Goal: Information Seeking & Learning: Check status

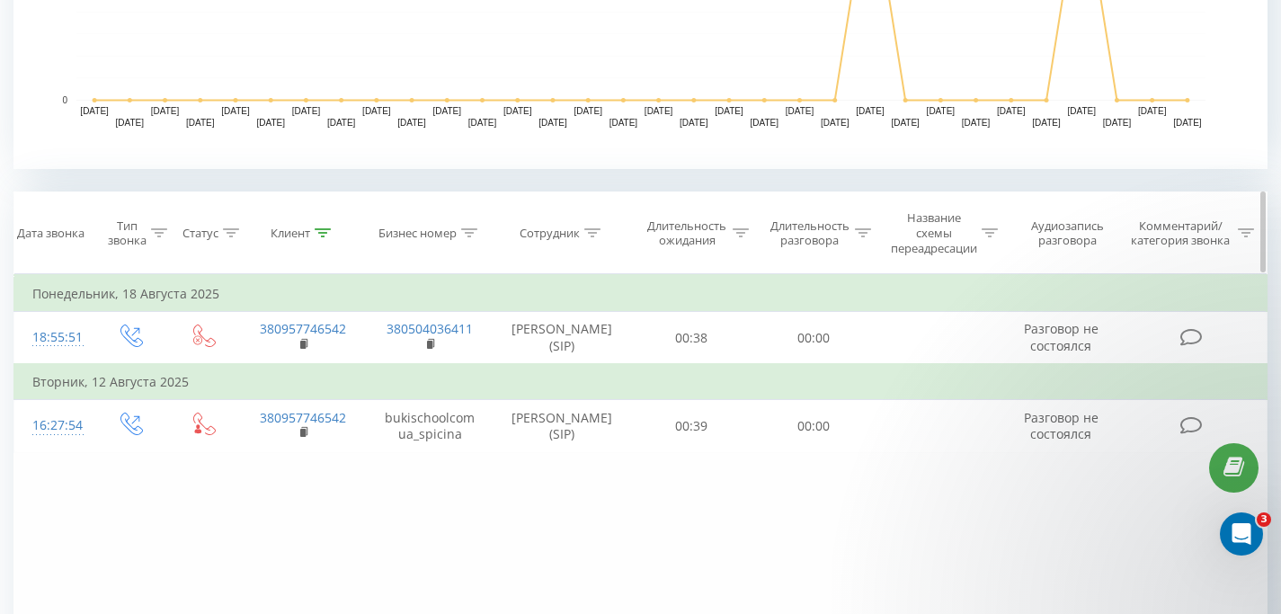
click at [318, 232] on icon at bounding box center [323, 232] width 16 height 9
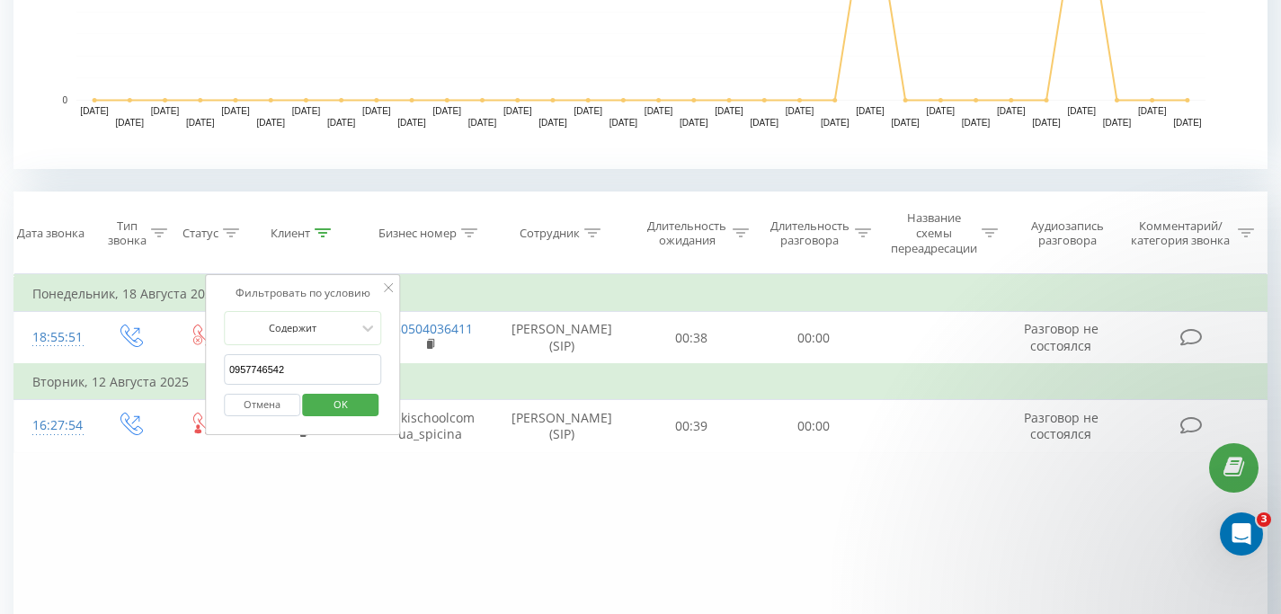
drag, startPoint x: 279, startPoint y: 366, endPoint x: 155, endPoint y: 375, distance: 124.3
click at [156, 375] on table "Фильтровать по условию Равно Введите значение Отмена OK Фильтровать по условию …" at bounding box center [640, 363] width 1254 height 179
type input "0"
paste input "0665787612"
click button "OK" at bounding box center [341, 405] width 76 height 22
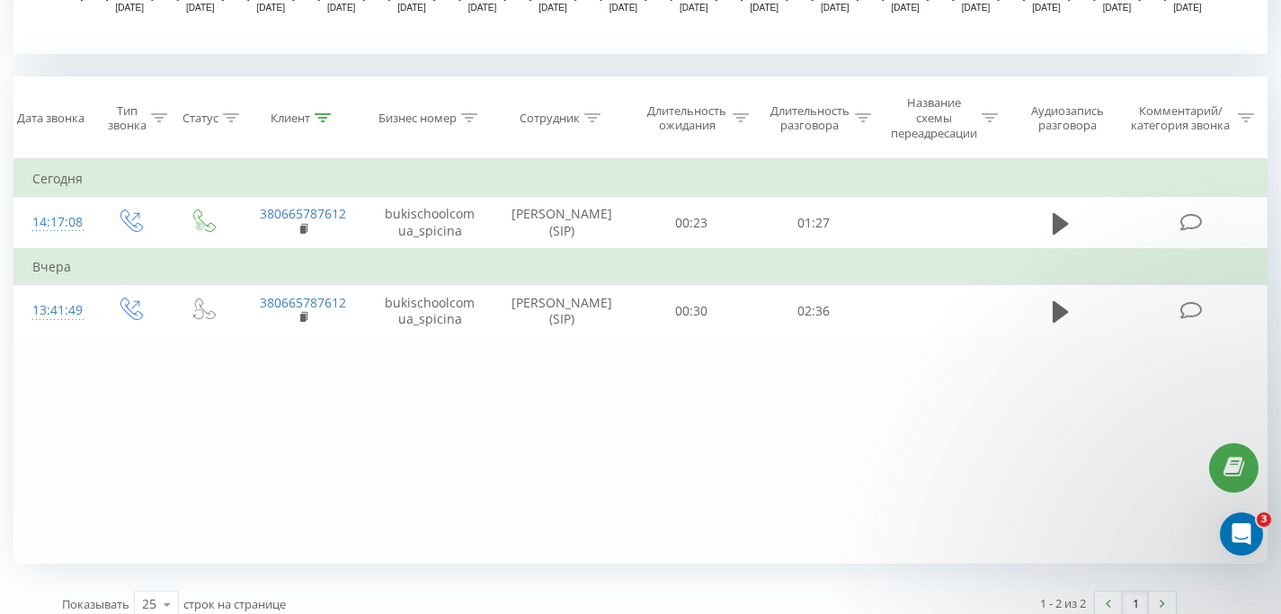
scroll to position [703, 0]
click at [324, 117] on icon at bounding box center [323, 114] width 16 height 9
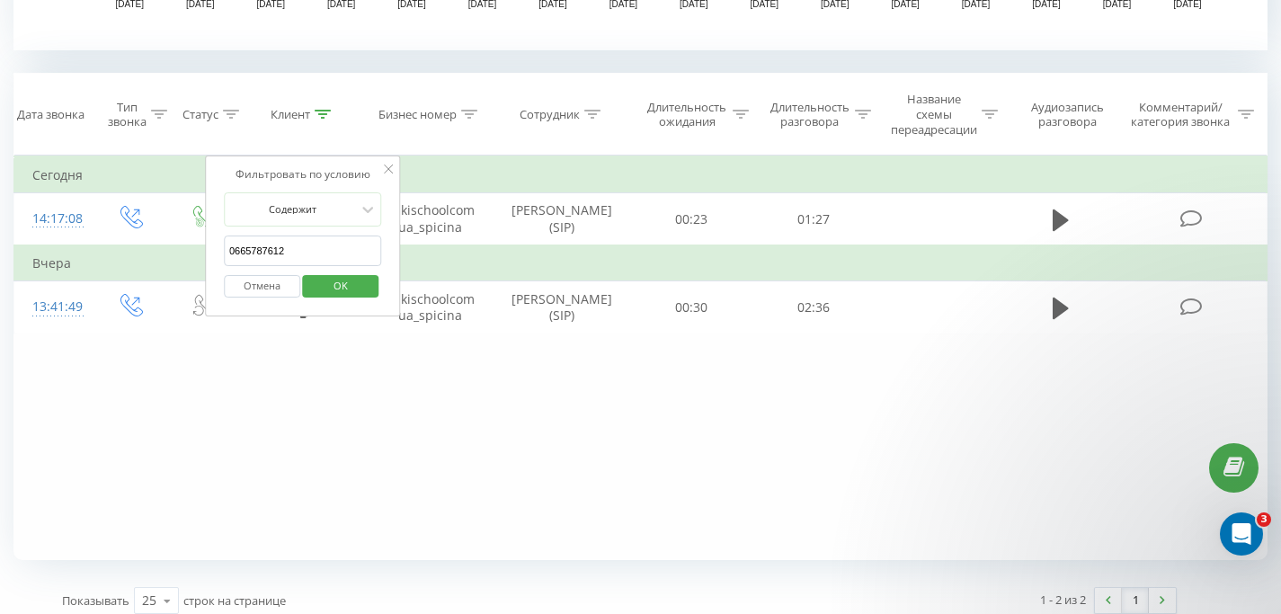
click at [304, 258] on input "0665787612" at bounding box center [303, 250] width 158 height 31
paste input "85251143"
click button "OK" at bounding box center [341, 286] width 76 height 22
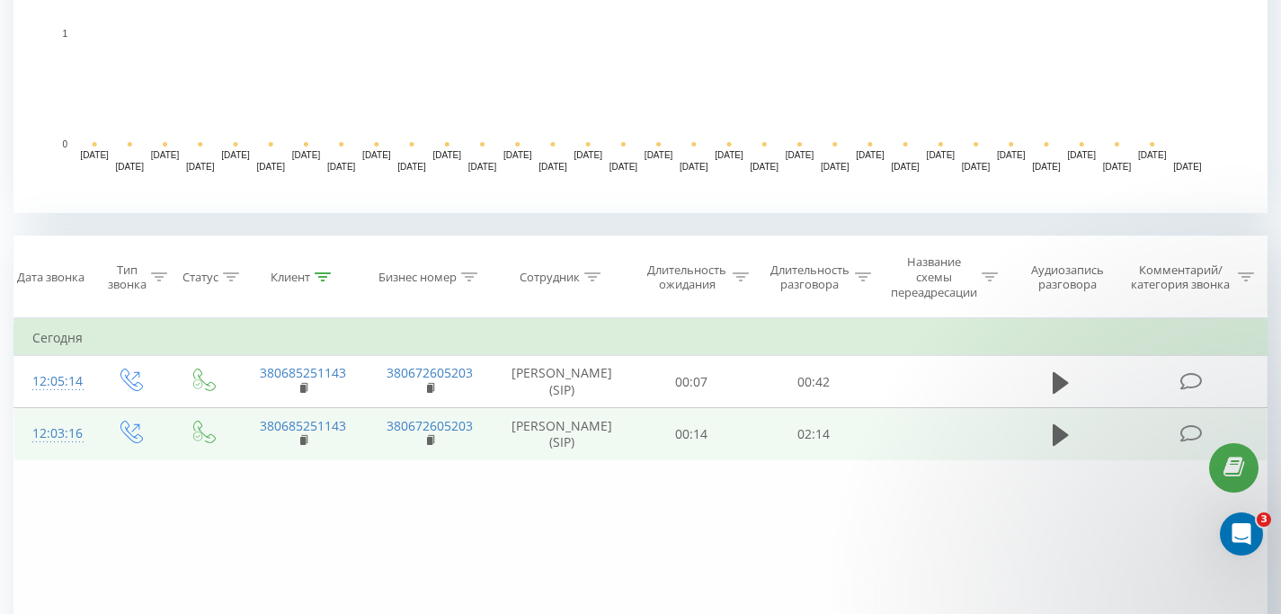
scroll to position [547, 0]
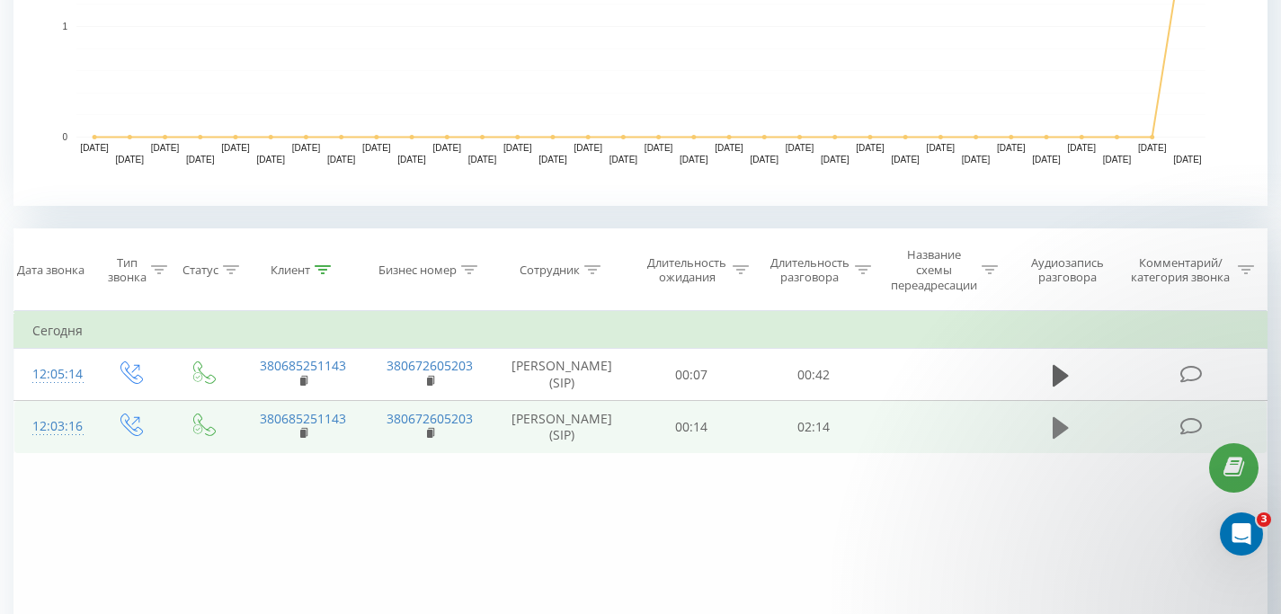
click at [1063, 421] on icon at bounding box center [1060, 427] width 16 height 25
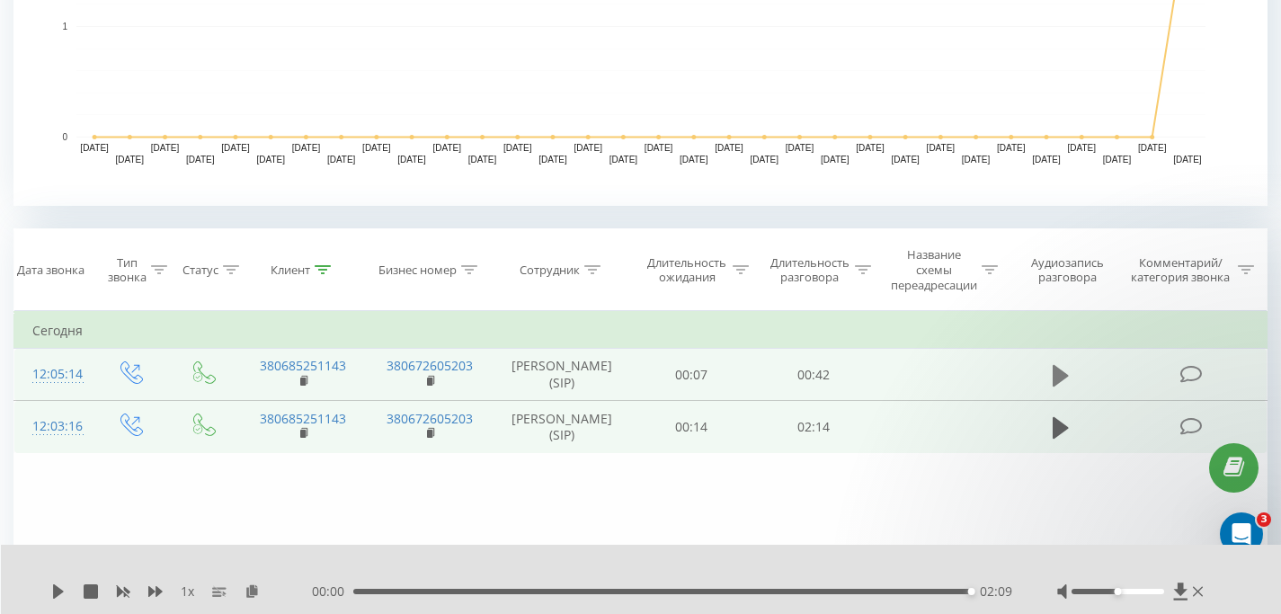
click at [1064, 375] on icon at bounding box center [1060, 375] width 16 height 22
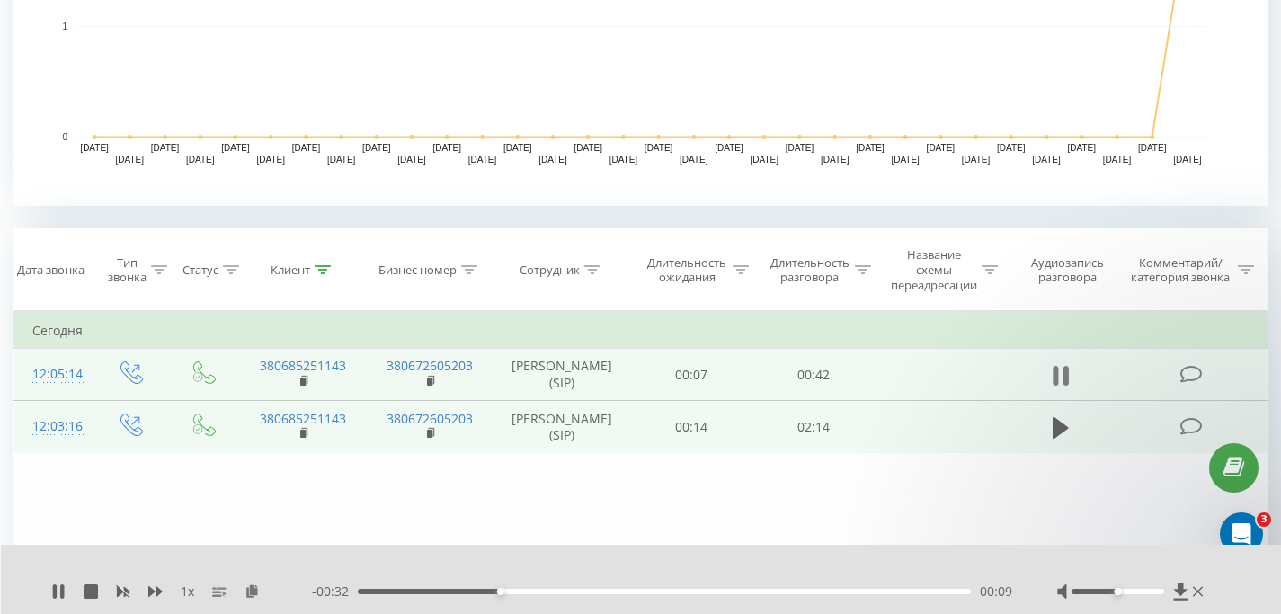
click at [1068, 376] on icon at bounding box center [1065, 376] width 5 height 20
click at [1061, 377] on icon at bounding box center [1060, 375] width 16 height 22
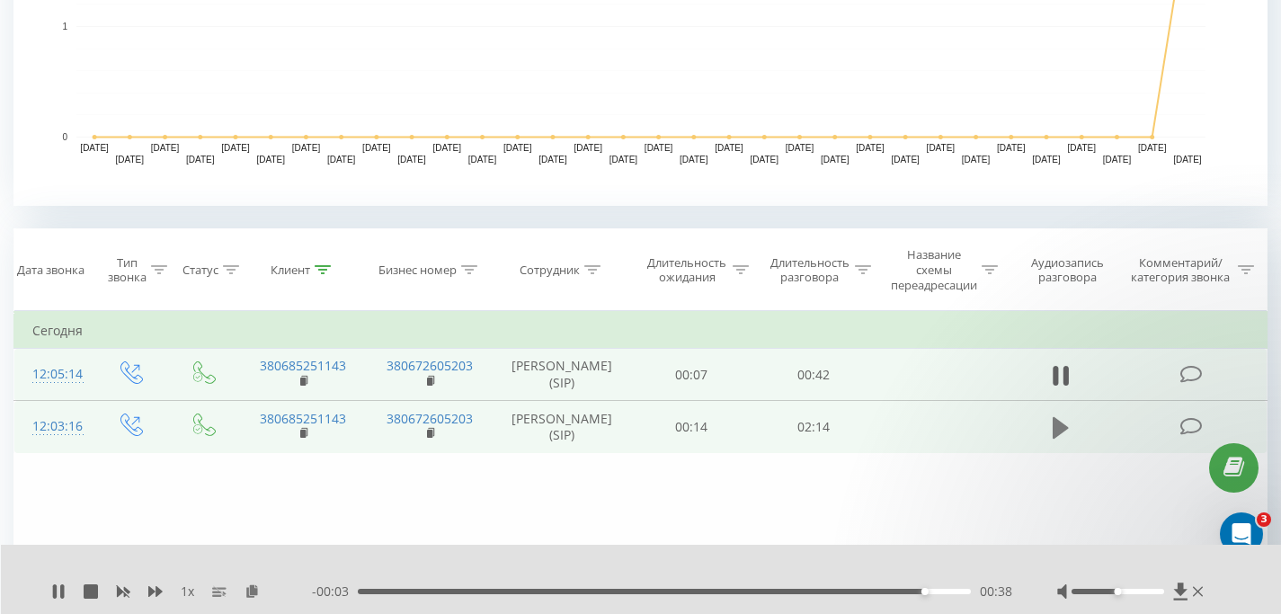
click at [1059, 424] on icon at bounding box center [1060, 428] width 16 height 22
click at [321, 264] on div at bounding box center [323, 269] width 16 height 15
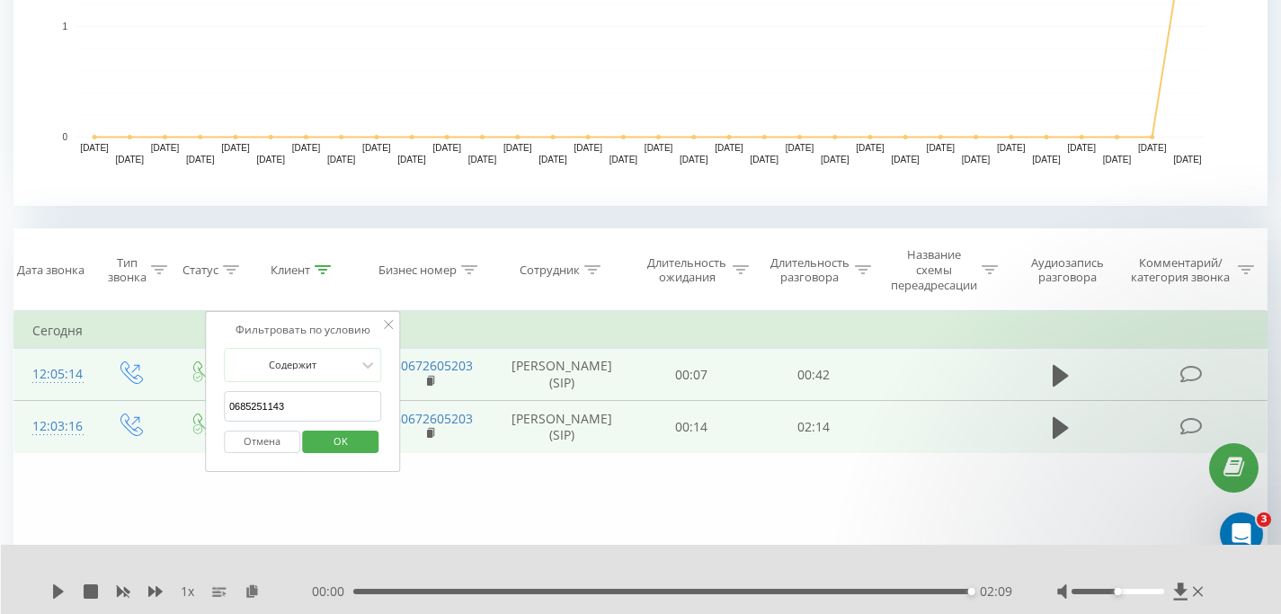
click at [304, 395] on input "0685251143" at bounding box center [303, 406] width 158 height 31
paste input "503876844"
click button "OK" at bounding box center [341, 441] width 76 height 22
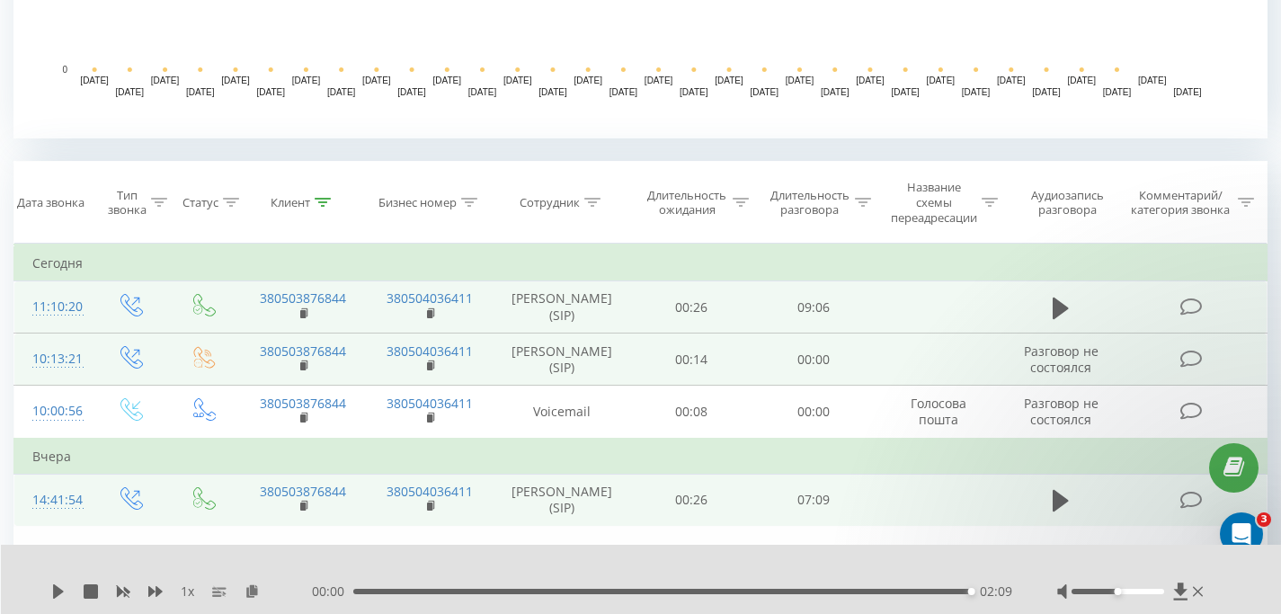
scroll to position [716, 0]
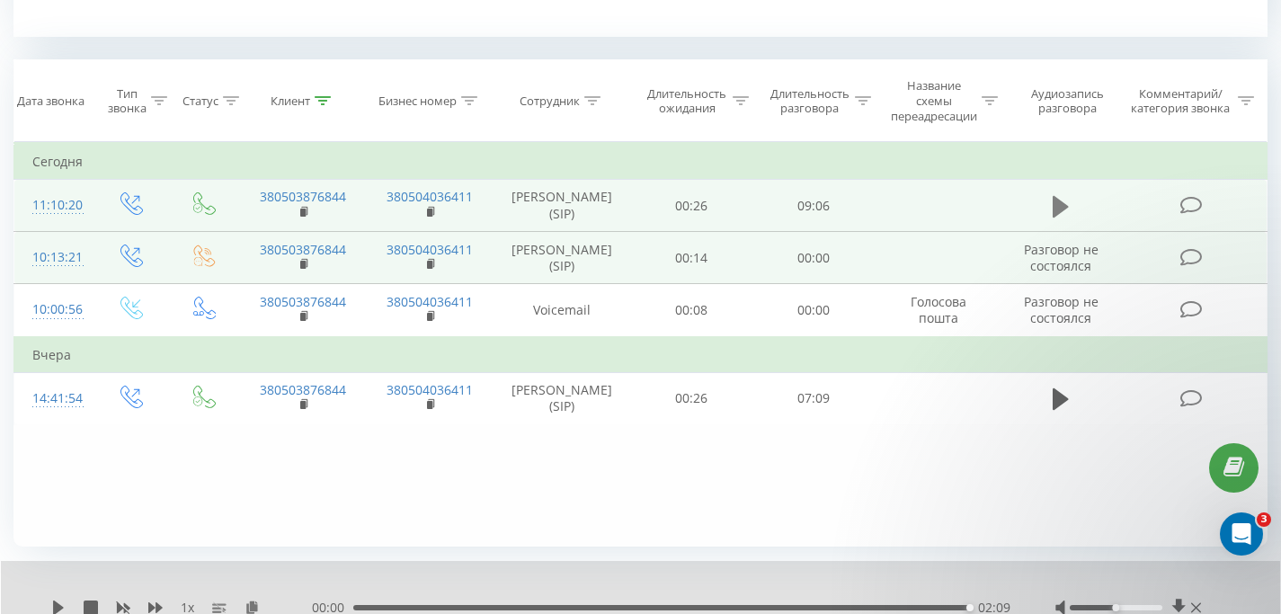
click at [1067, 203] on icon at bounding box center [1060, 206] width 16 height 25
click at [326, 101] on icon at bounding box center [323, 100] width 16 height 9
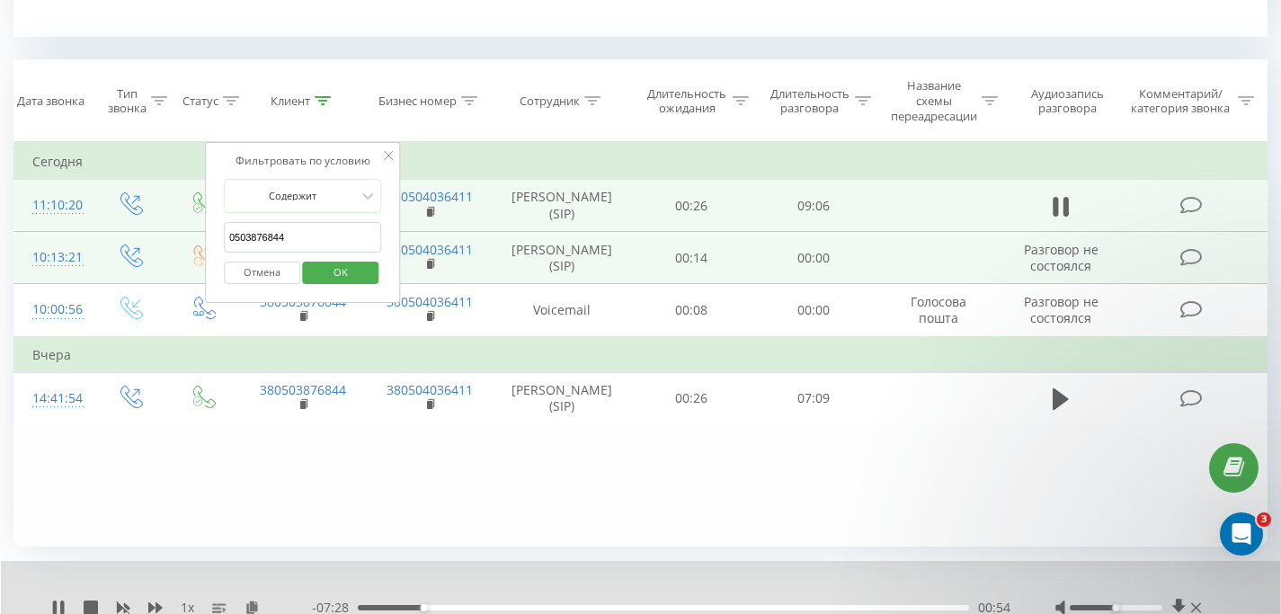
click at [306, 233] on input "0503876844" at bounding box center [303, 237] width 158 height 31
paste input "676310901"
click button "OK" at bounding box center [341, 273] width 76 height 22
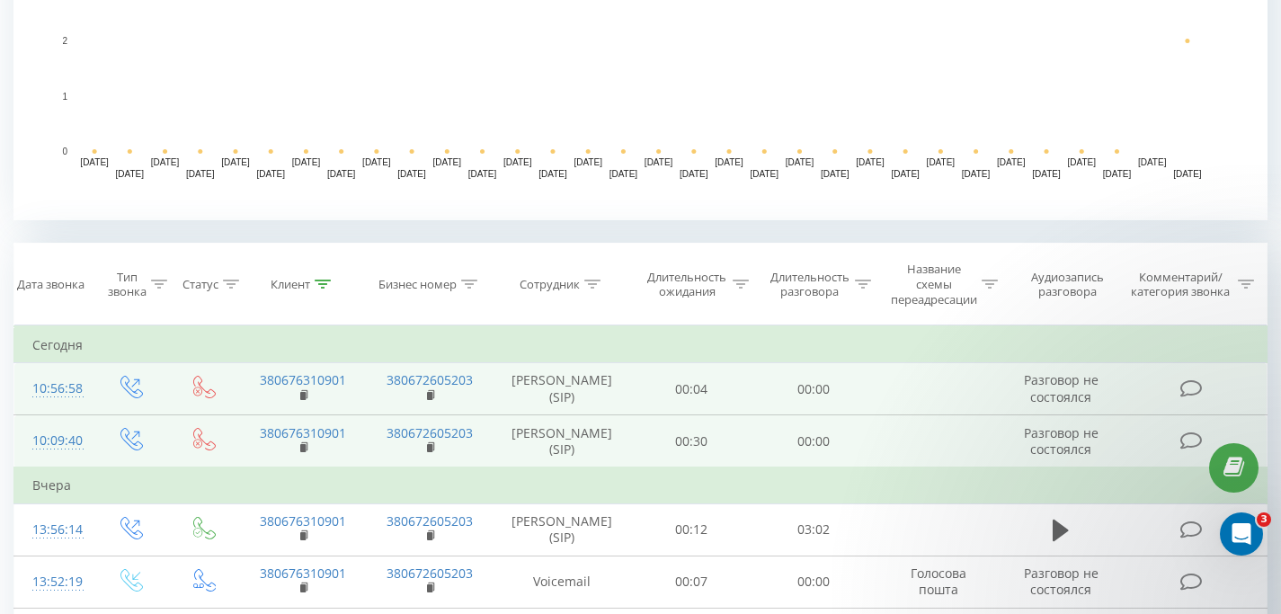
scroll to position [785, 0]
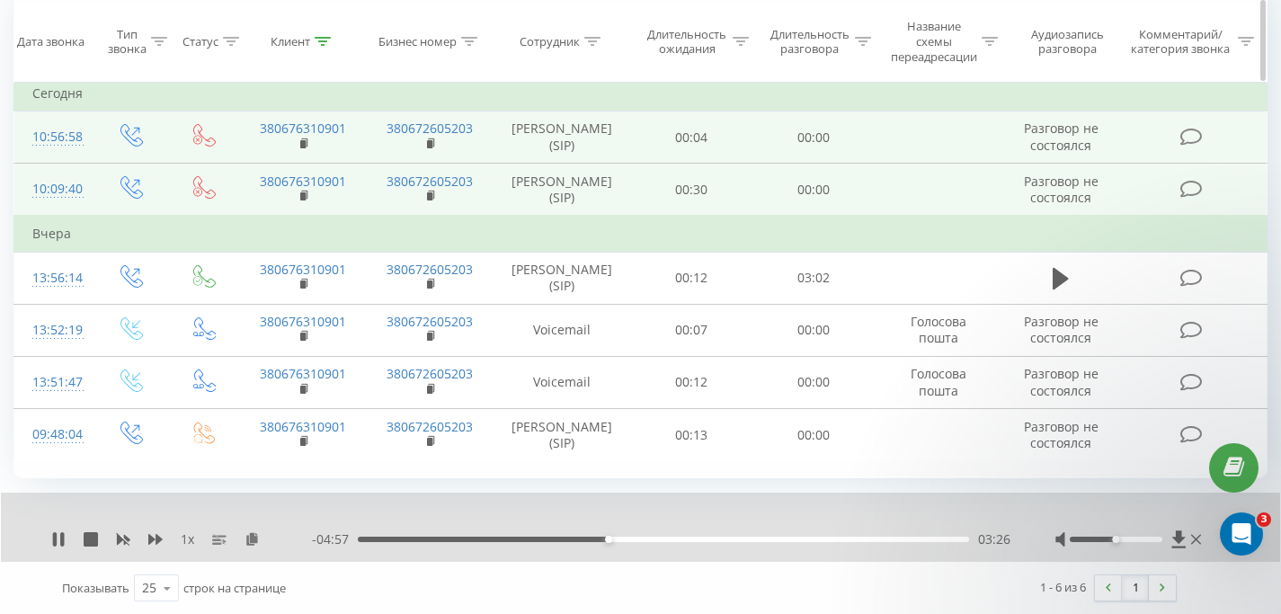
click at [325, 44] on div at bounding box center [323, 41] width 16 height 15
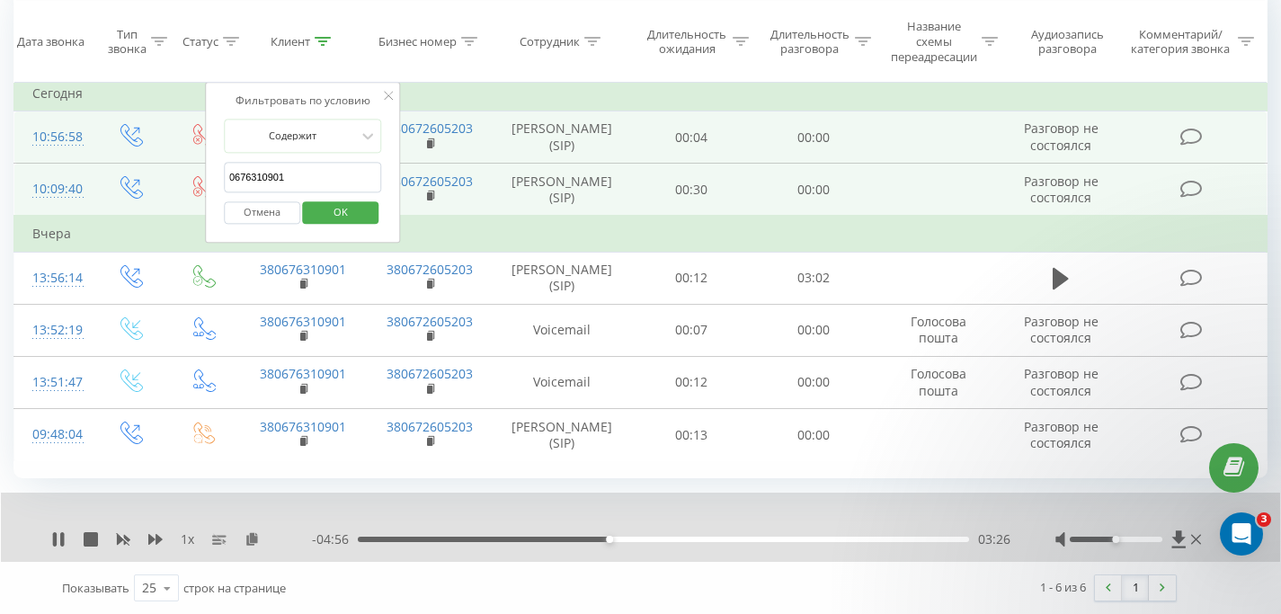
click at [287, 174] on input "0676310901" at bounding box center [303, 177] width 158 height 31
paste input "732596736"
click button "OK" at bounding box center [341, 213] width 76 height 22
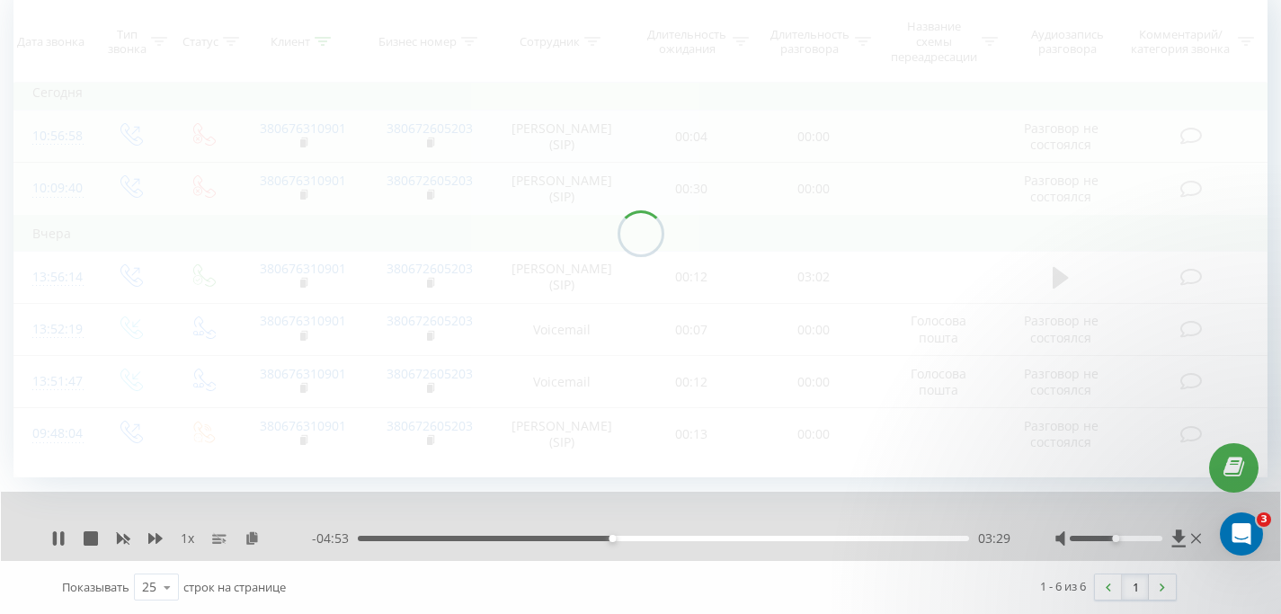
scroll to position [785, 0]
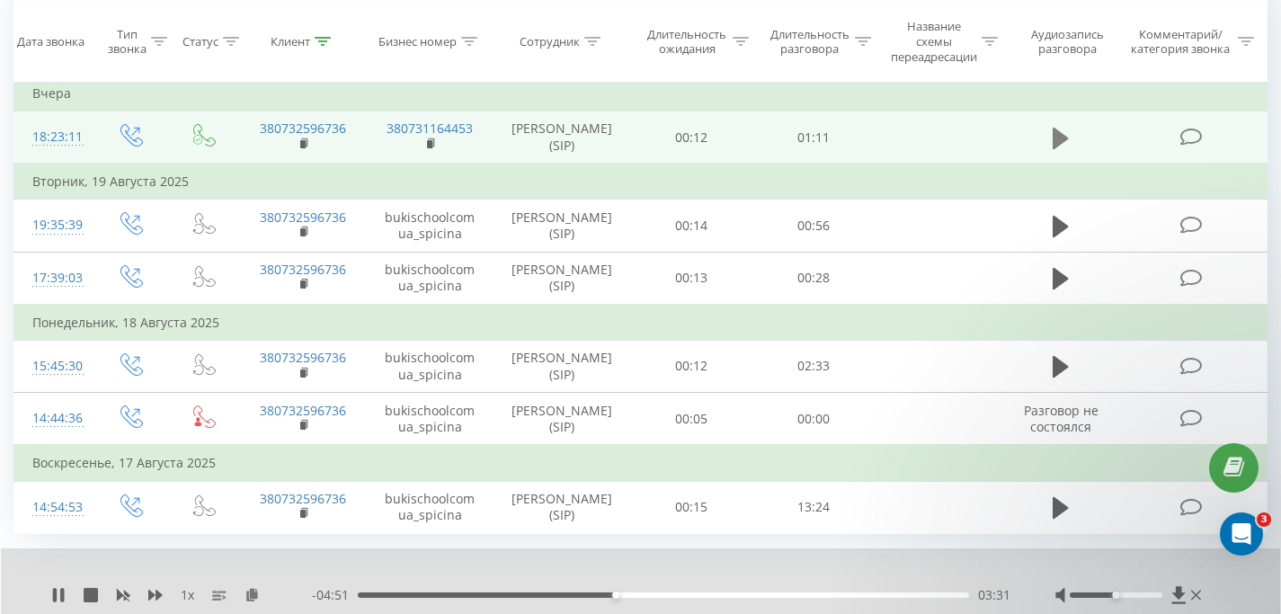
click at [1057, 133] on icon at bounding box center [1060, 138] width 16 height 22
click at [327, 34] on div at bounding box center [323, 41] width 16 height 15
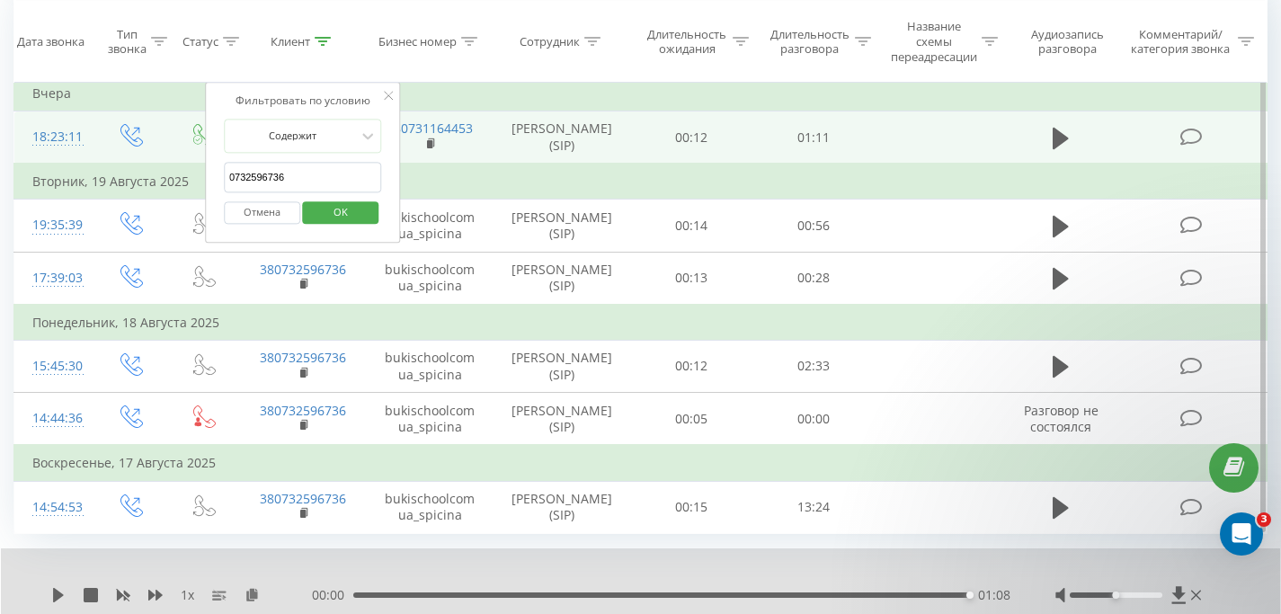
drag, startPoint x: 315, startPoint y: 173, endPoint x: 189, endPoint y: 178, distance: 125.9
click at [190, 179] on table "Фильтровать по условию Равно Введите значение Отмена OK Фильтровать по условию …" at bounding box center [640, 304] width 1254 height 460
click at [252, 176] on input "0732596736" at bounding box center [303, 177] width 158 height 31
paste input "980370650"
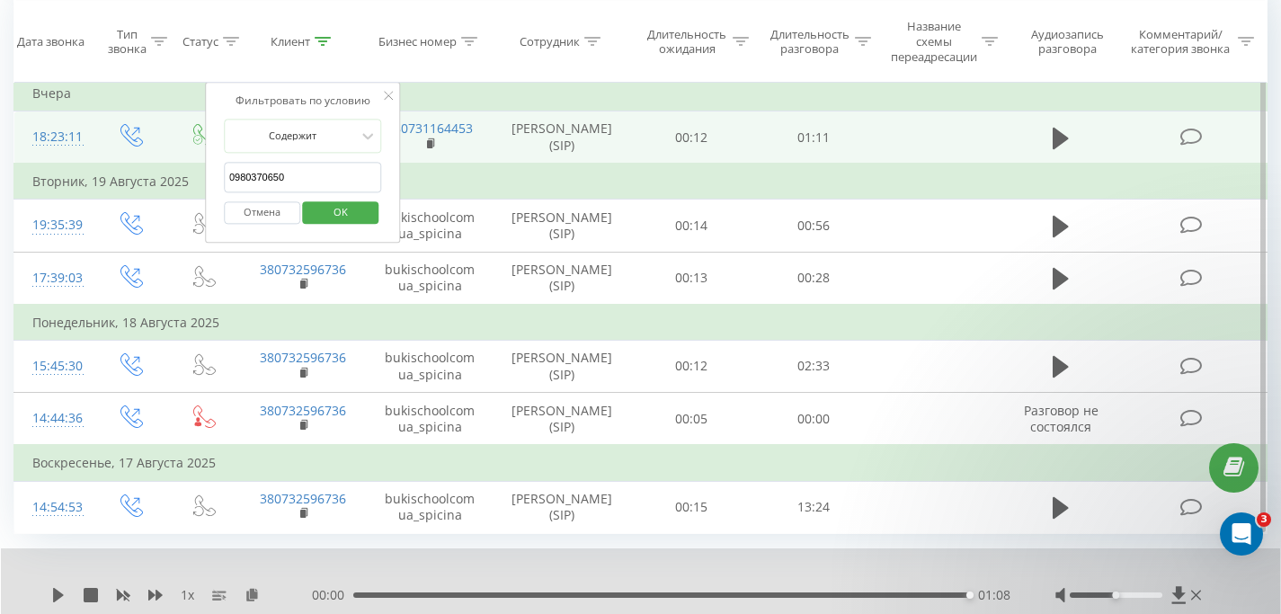
click button "OK" at bounding box center [341, 213] width 76 height 22
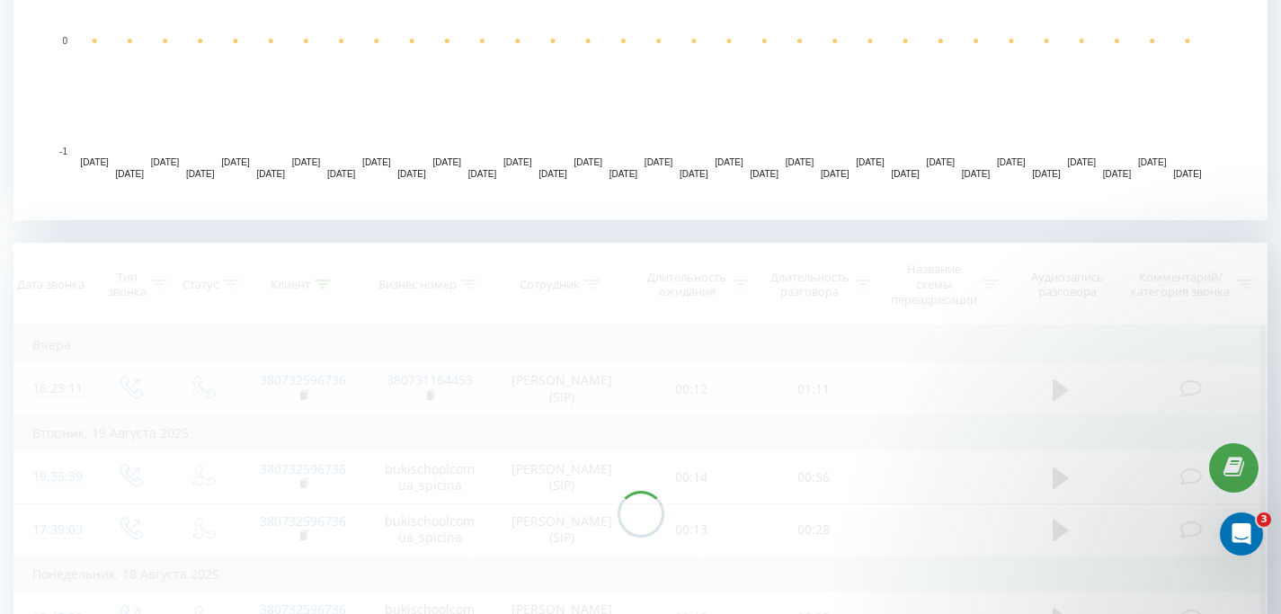
scroll to position [733, 0]
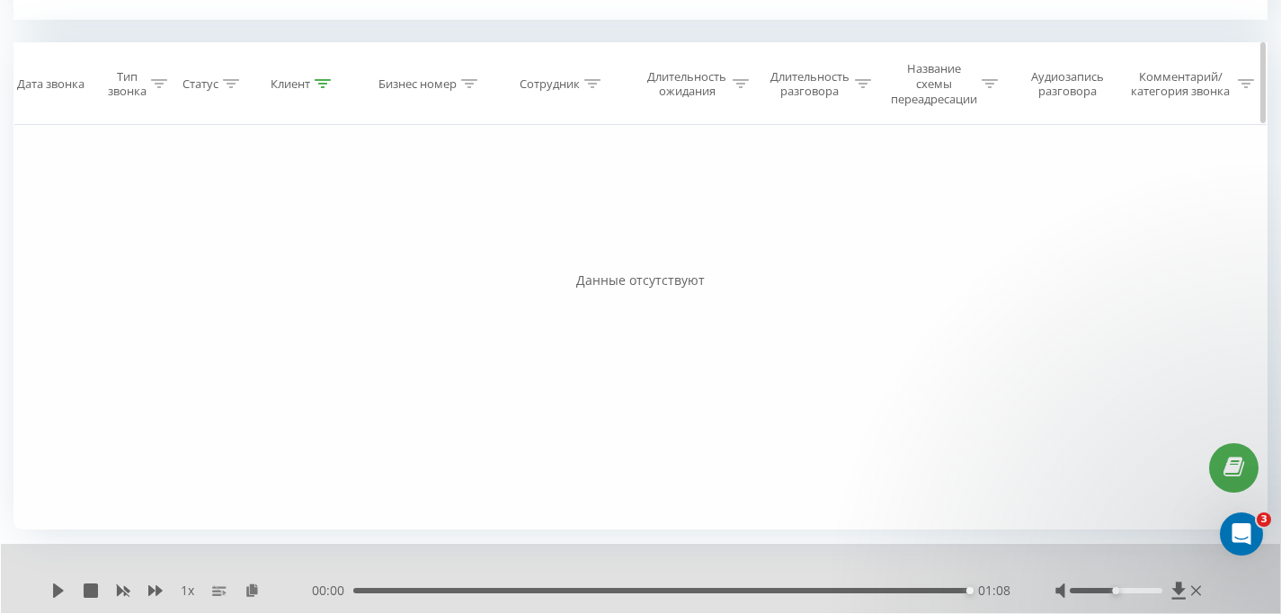
click at [315, 84] on div "Клиент" at bounding box center [300, 83] width 60 height 15
drag, startPoint x: 298, startPoint y: 218, endPoint x: 174, endPoint y: 217, distance: 124.0
click at [175, 218] on div "Фильтровать по условию Равно Введите значение Отмена OK Фильтровать по условию …" at bounding box center [640, 327] width 1254 height 404
paste input "95394204"
click button "OK" at bounding box center [341, 255] width 76 height 22
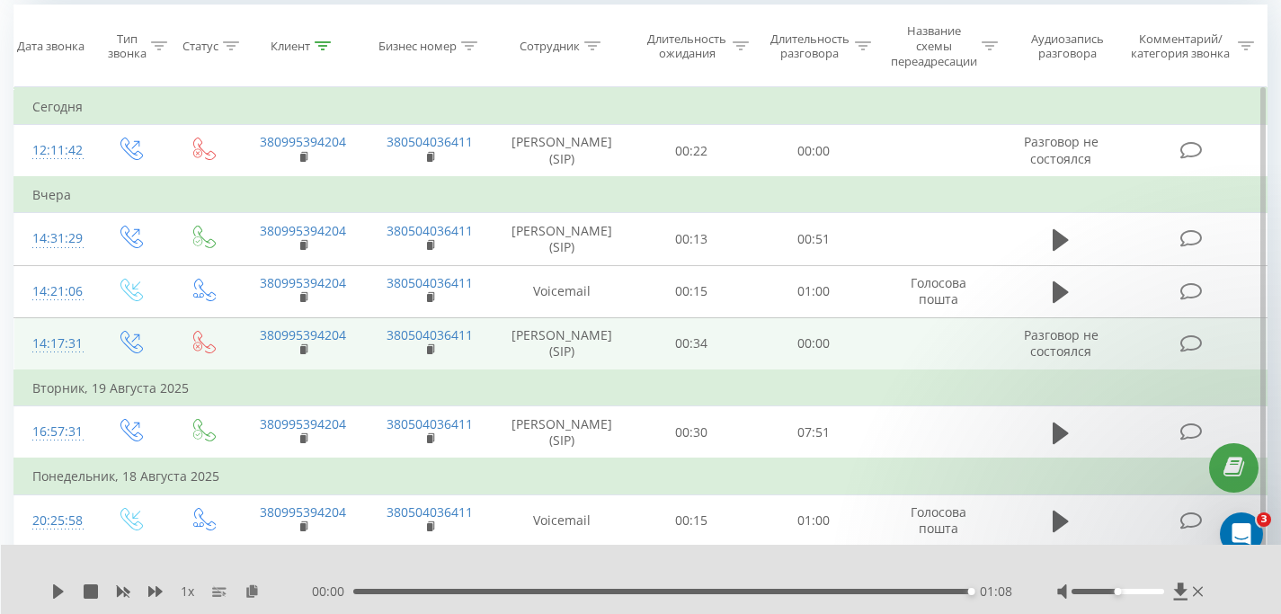
scroll to position [665, 0]
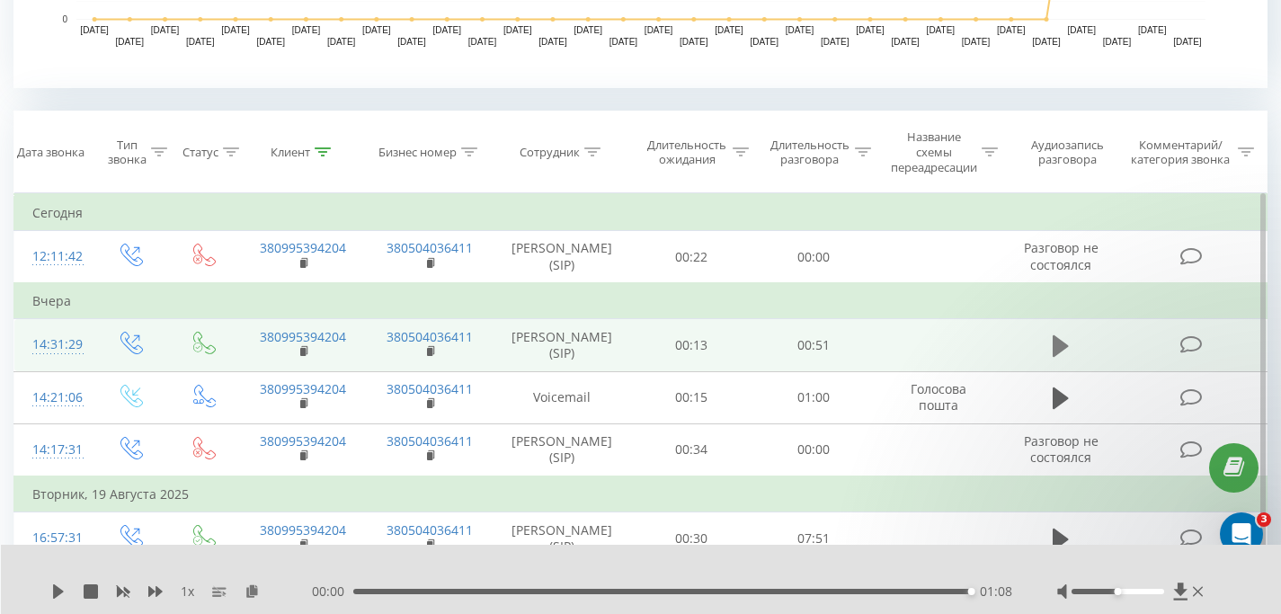
click at [1062, 347] on icon at bounding box center [1060, 346] width 16 height 22
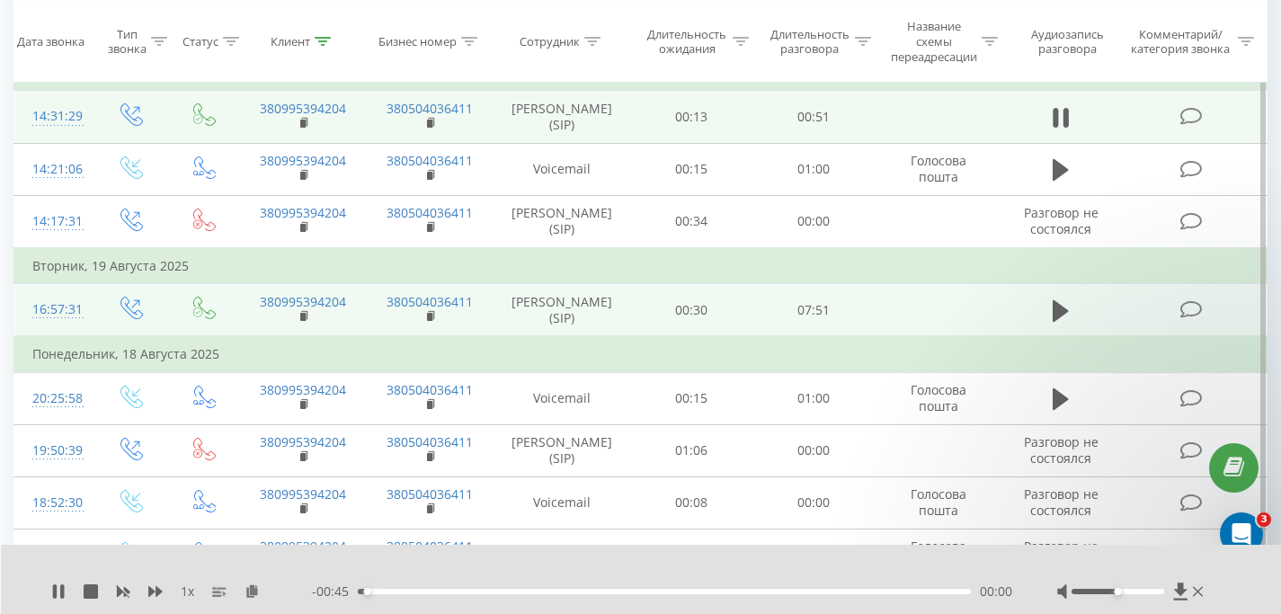
scroll to position [700, 0]
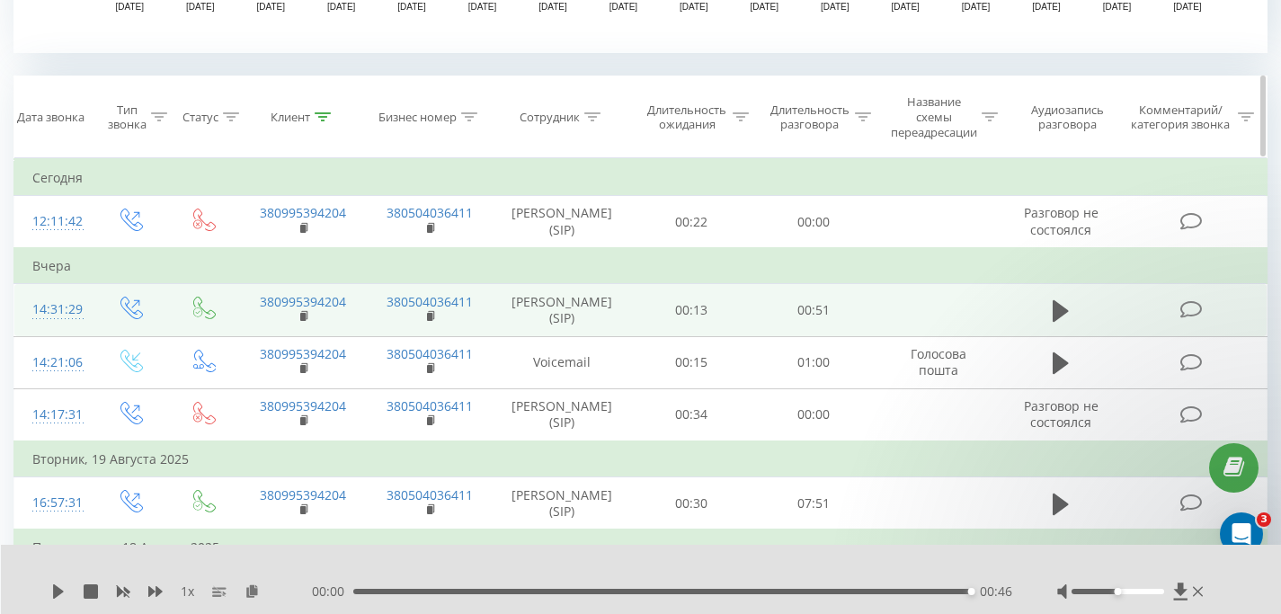
click at [317, 119] on icon at bounding box center [323, 116] width 16 height 9
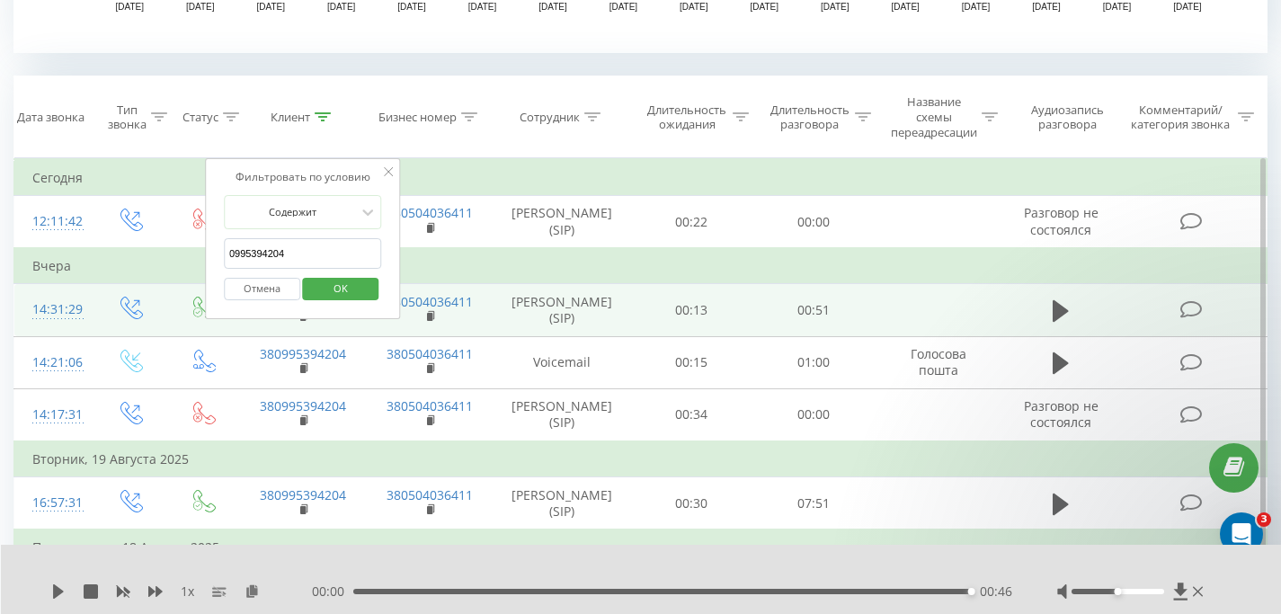
drag, startPoint x: 301, startPoint y: 247, endPoint x: 180, endPoint y: 248, distance: 121.3
click at [180, 248] on table "Фильтровать по условию Равно Введите значение Отмена OK Фильтровать по условию …" at bounding box center [640, 519] width 1254 height 722
click at [294, 253] on input "0995394204" at bounding box center [303, 253] width 158 height 31
paste input "50434354"
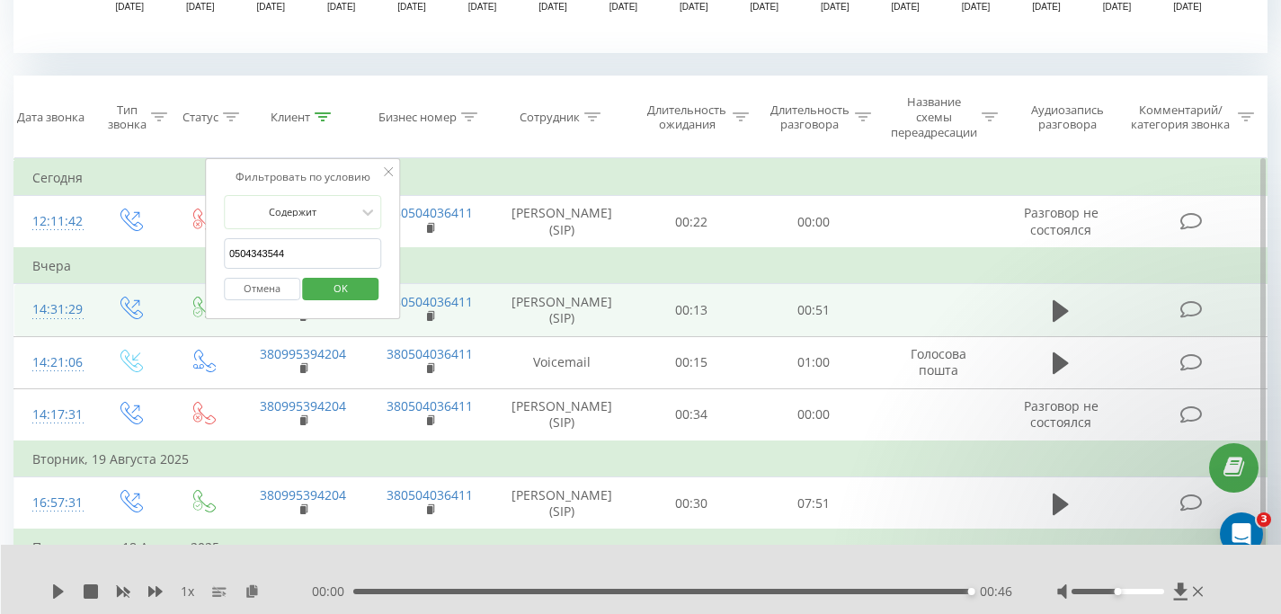
click button "OK" at bounding box center [341, 289] width 76 height 22
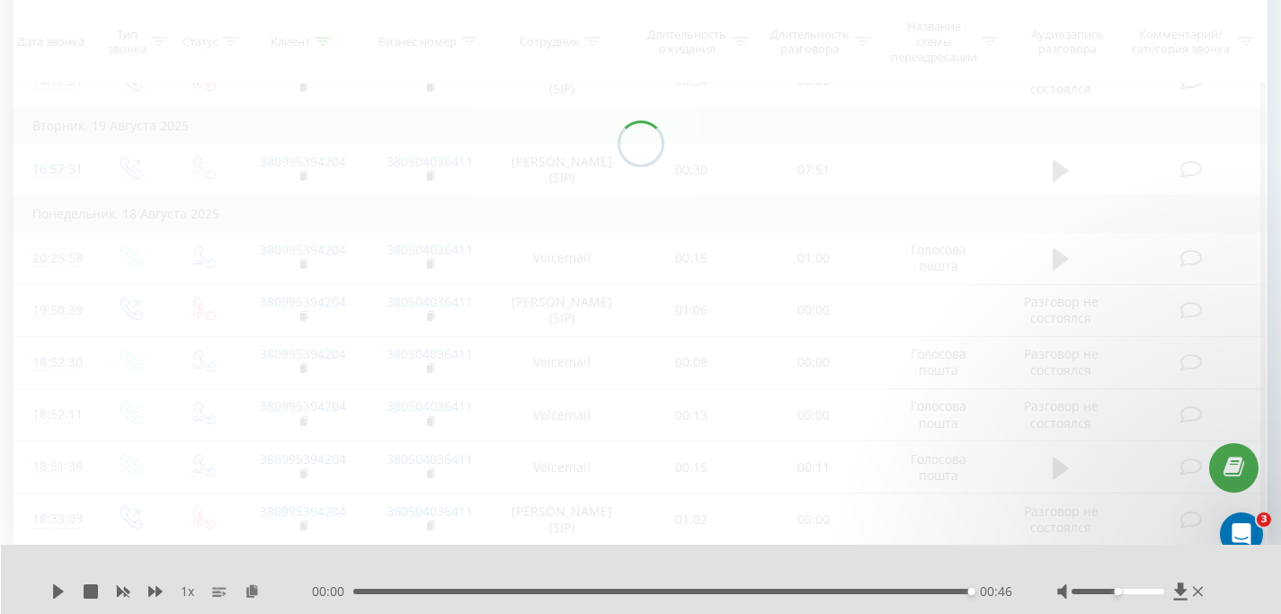
scroll to position [716, 0]
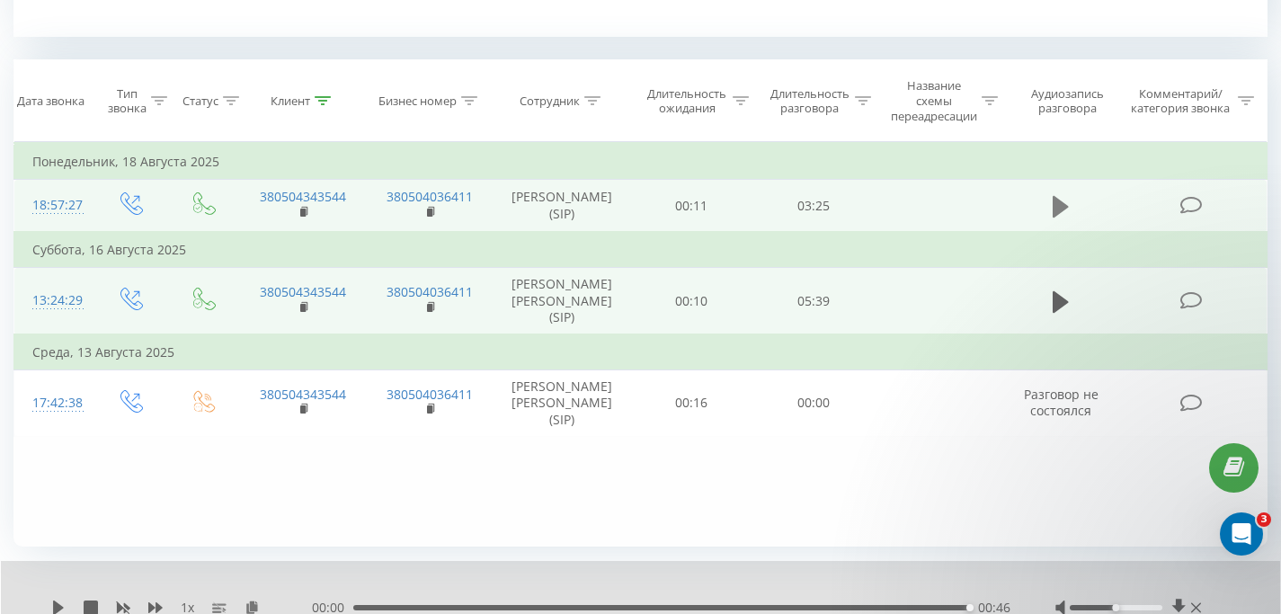
click at [1062, 207] on icon at bounding box center [1060, 206] width 16 height 22
click at [321, 96] on icon at bounding box center [323, 100] width 16 height 9
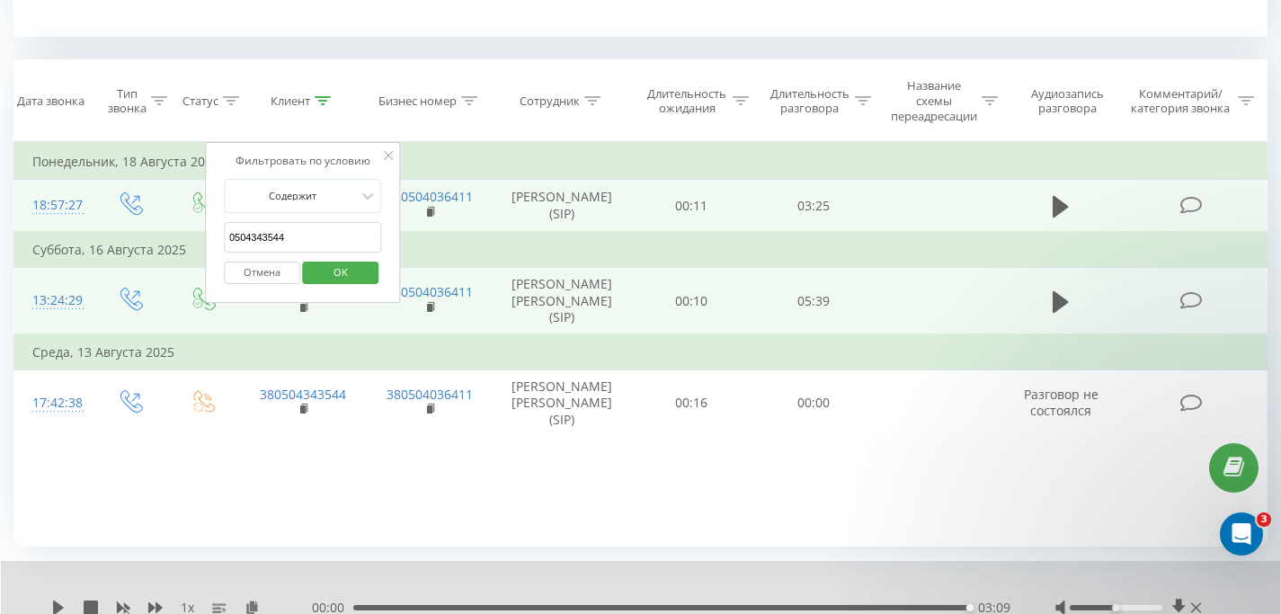
click at [305, 237] on input "0504343544" at bounding box center [303, 237] width 158 height 31
paste input "636034032"
type input "0636034032"
click button "OK" at bounding box center [341, 273] width 76 height 22
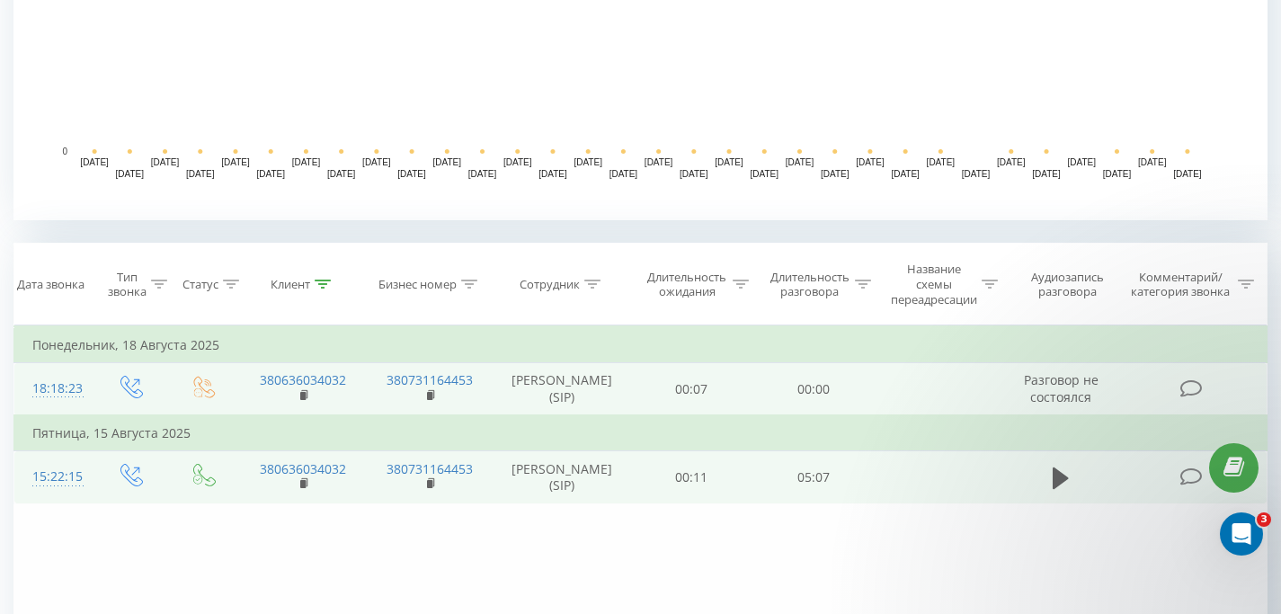
scroll to position [785, 0]
